Goal: Information Seeking & Learning: Compare options

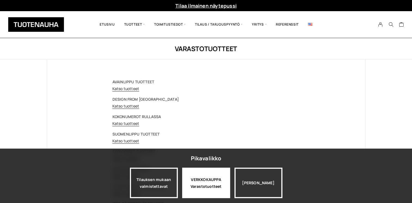
click at [213, 179] on div "VERKKOKAUPPA Varastotuotteet" at bounding box center [206, 183] width 48 height 30
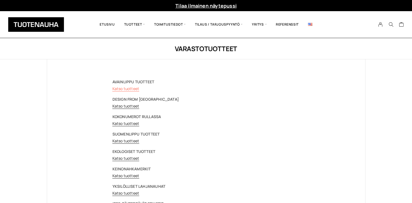
click at [127, 87] on link "Katso tuotteet" at bounding box center [125, 88] width 27 height 5
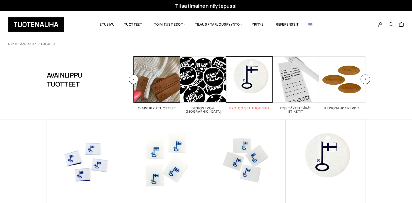
click at [250, 79] on span "Visit product category Ekologiset tuotteet" at bounding box center [249, 79] width 46 height 46
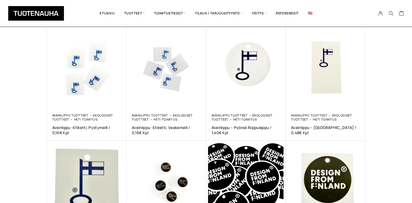
scroll to position [92, 0]
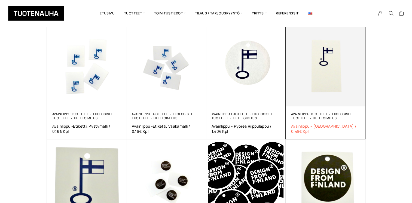
click at [316, 127] on span "Avainlippu – Riippulappu / 0,48€ Kpl" at bounding box center [325, 129] width 69 height 10
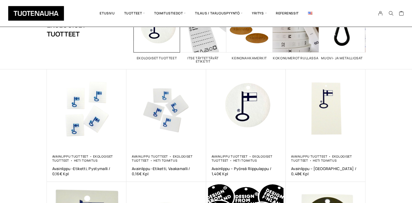
scroll to position [47, 0]
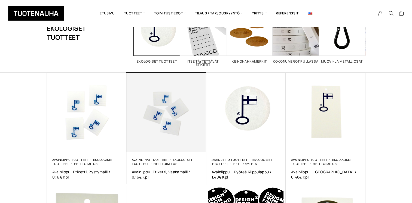
click at [169, 132] on img at bounding box center [166, 113] width 80 height 80
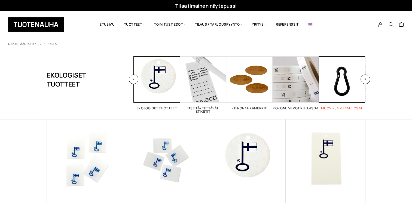
click at [344, 83] on span "Visit product category Muovi- ja metalliosat" at bounding box center [342, 79] width 46 height 46
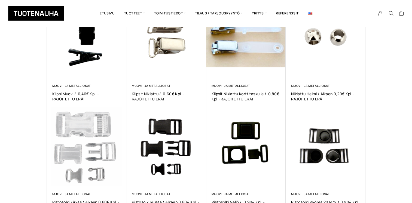
scroll to position [182, 0]
